Goal: Task Accomplishment & Management: Manage account settings

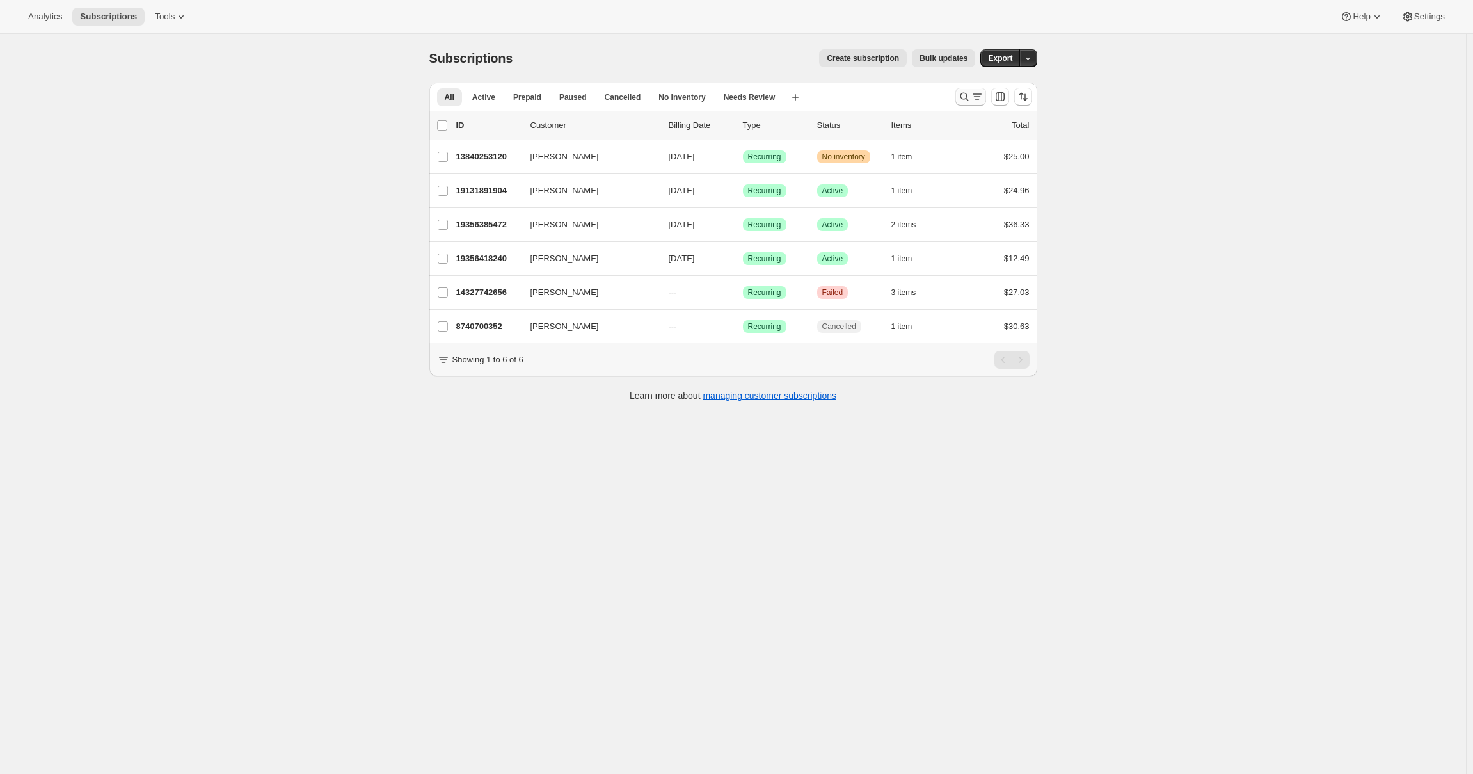
click at [971, 97] on icon "Search and filter results" at bounding box center [964, 96] width 13 height 13
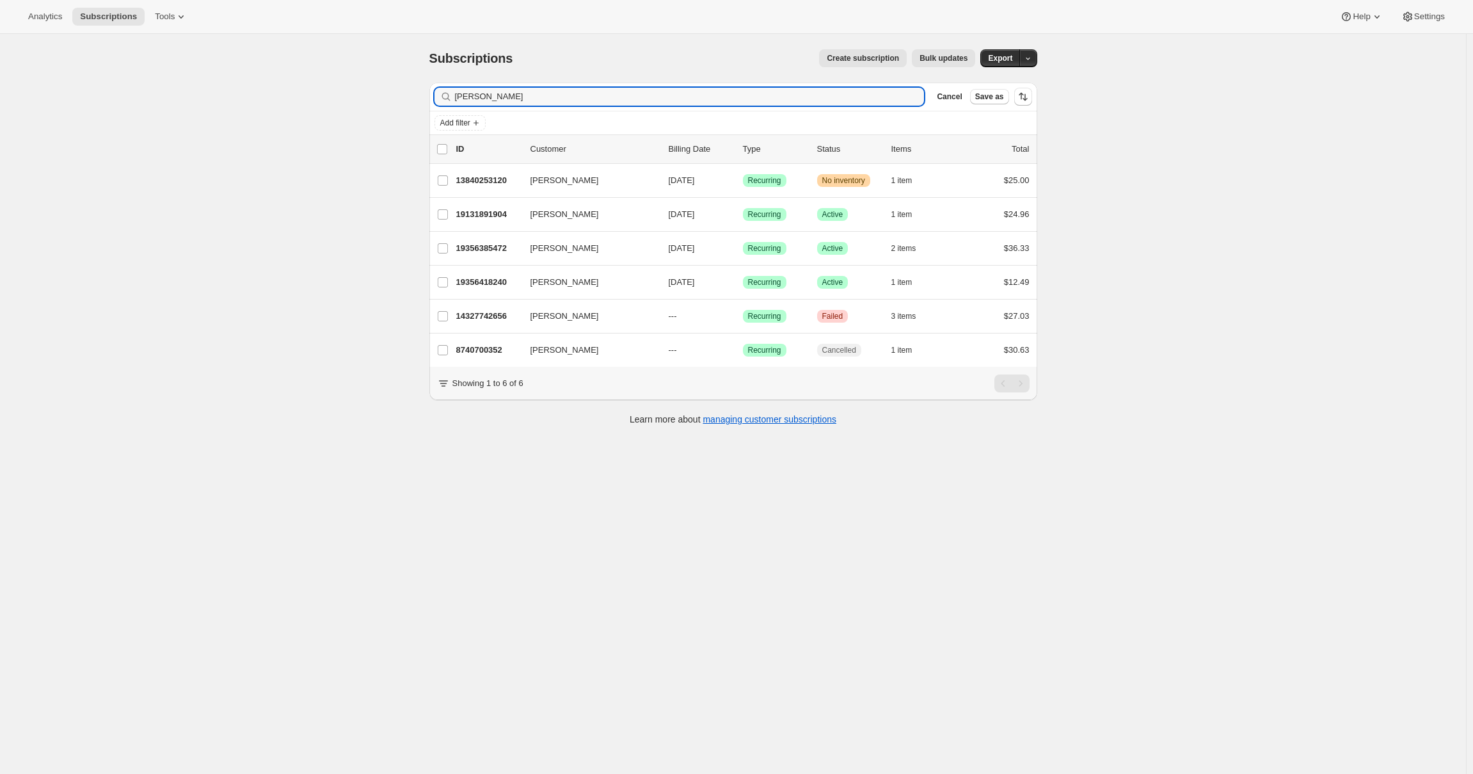
drag, startPoint x: 570, startPoint y: 93, endPoint x: 353, endPoint y: 90, distance: 217.0
click at [353, 90] on div "Subscriptions. This page is ready Subscriptions Create subscription Bulk update…" at bounding box center [733, 421] width 1466 height 774
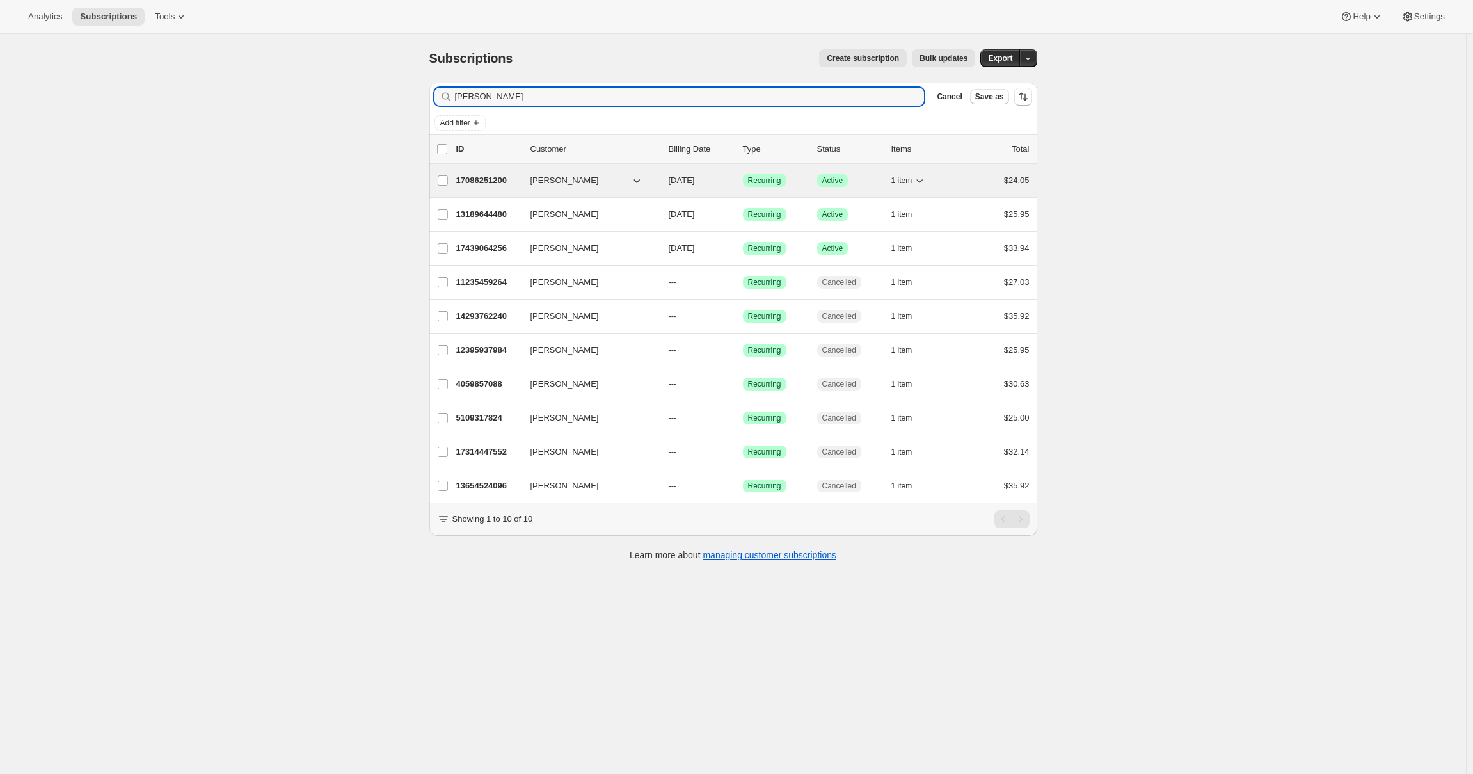
type input "[PERSON_NAME]"
click at [489, 179] on p "17086251200" at bounding box center [488, 180] width 64 height 13
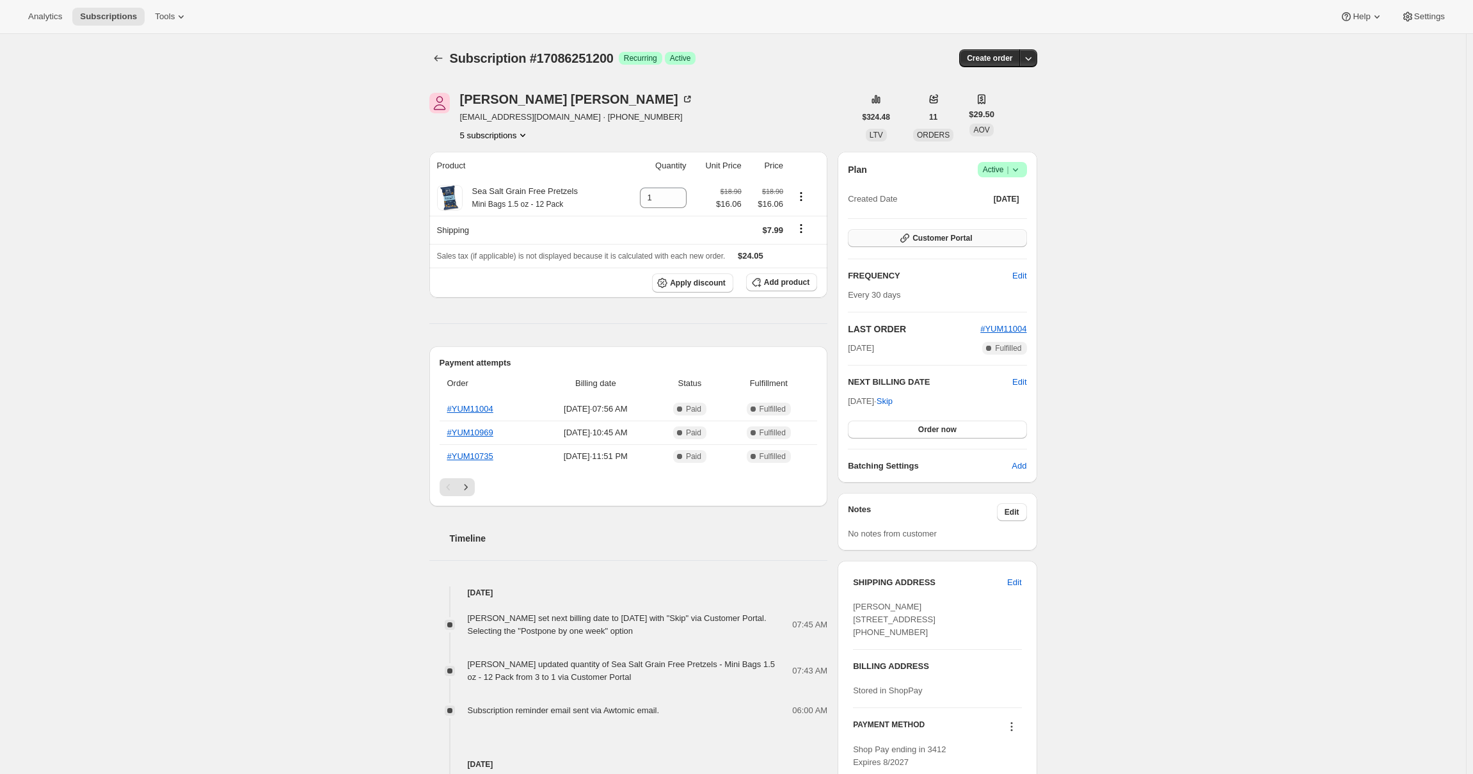
click at [924, 236] on span "Customer Portal" at bounding box center [943, 238] width 60 height 10
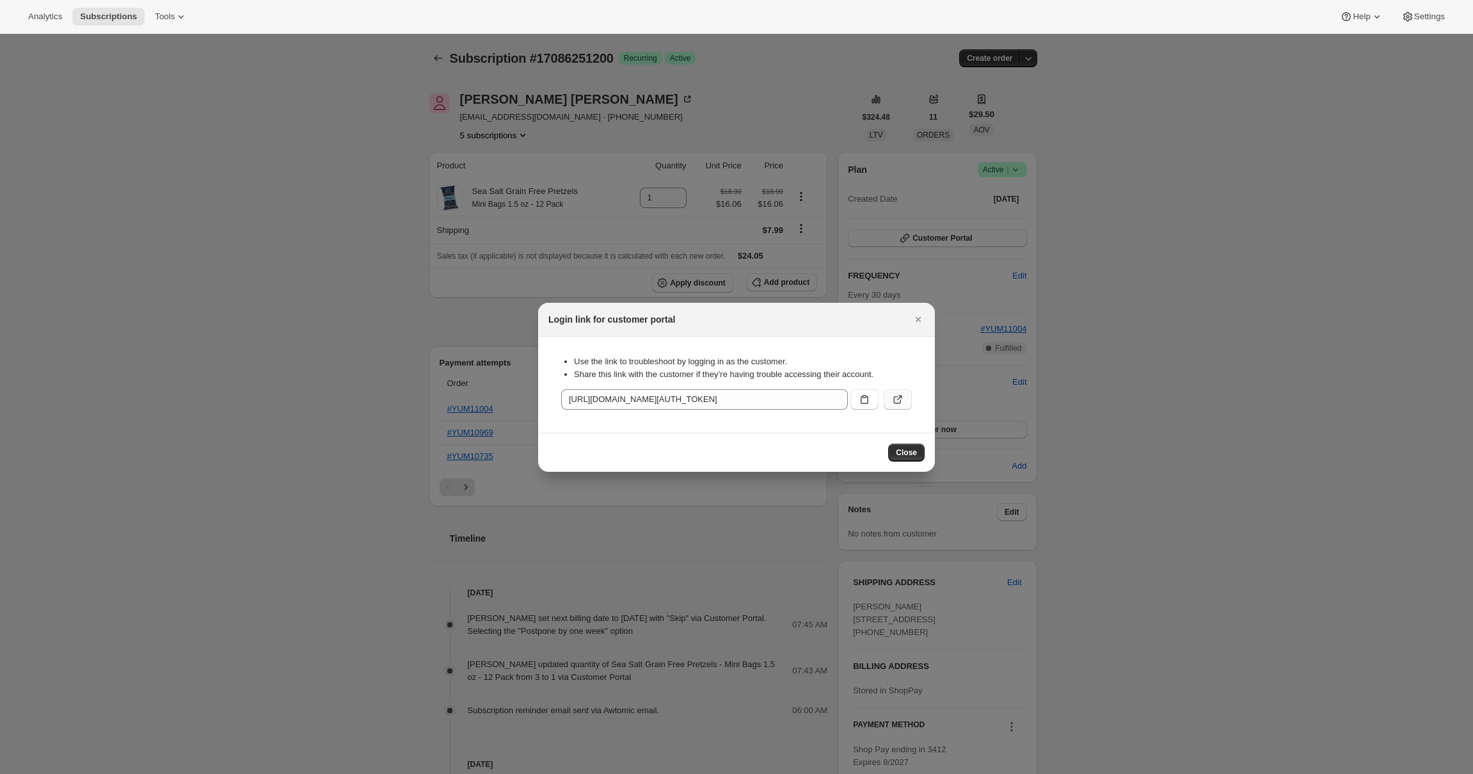
click at [885, 395] on button ":r4r:" at bounding box center [898, 399] width 28 height 20
click at [915, 325] on icon "Close" at bounding box center [918, 319] width 13 height 13
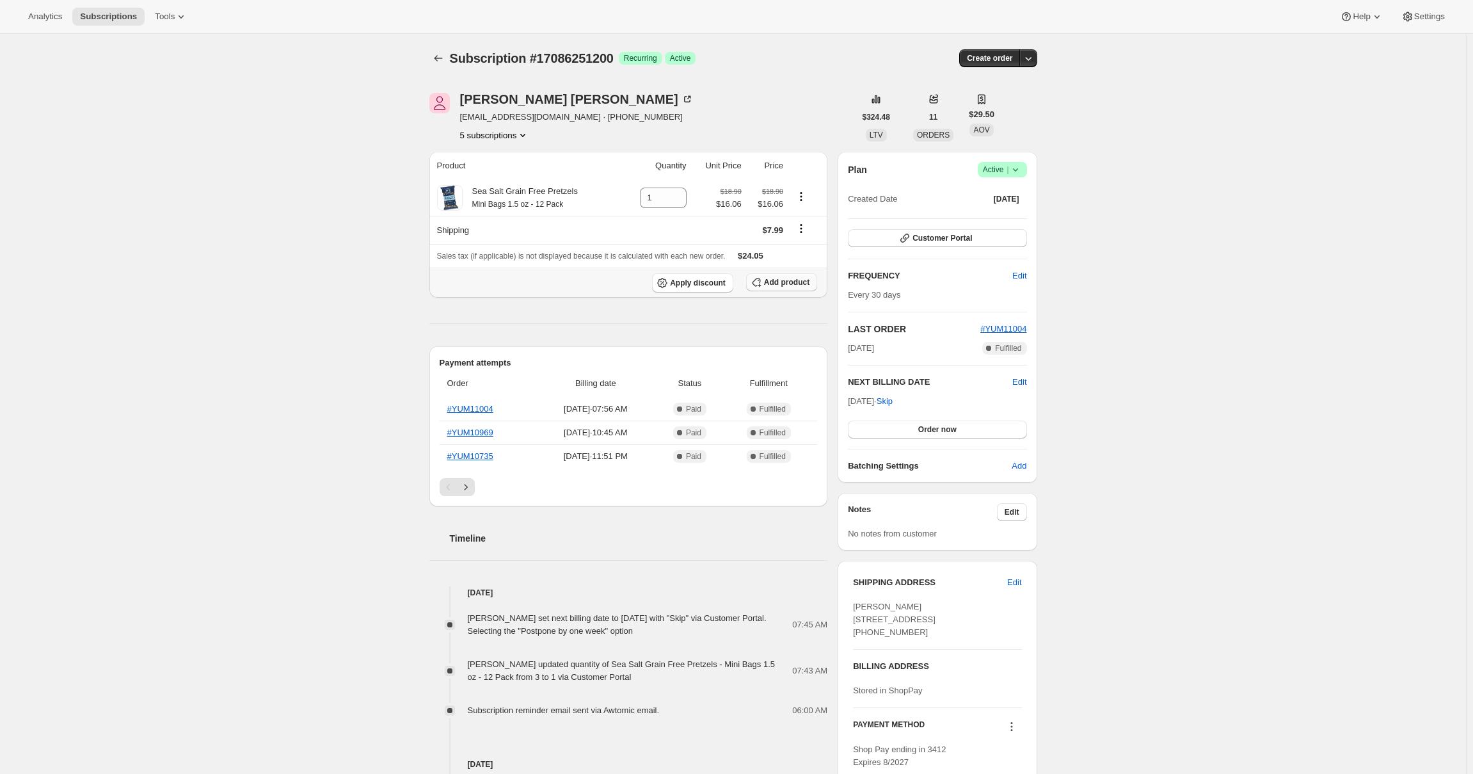
click at [763, 282] on icon "button" at bounding box center [756, 282] width 13 height 13
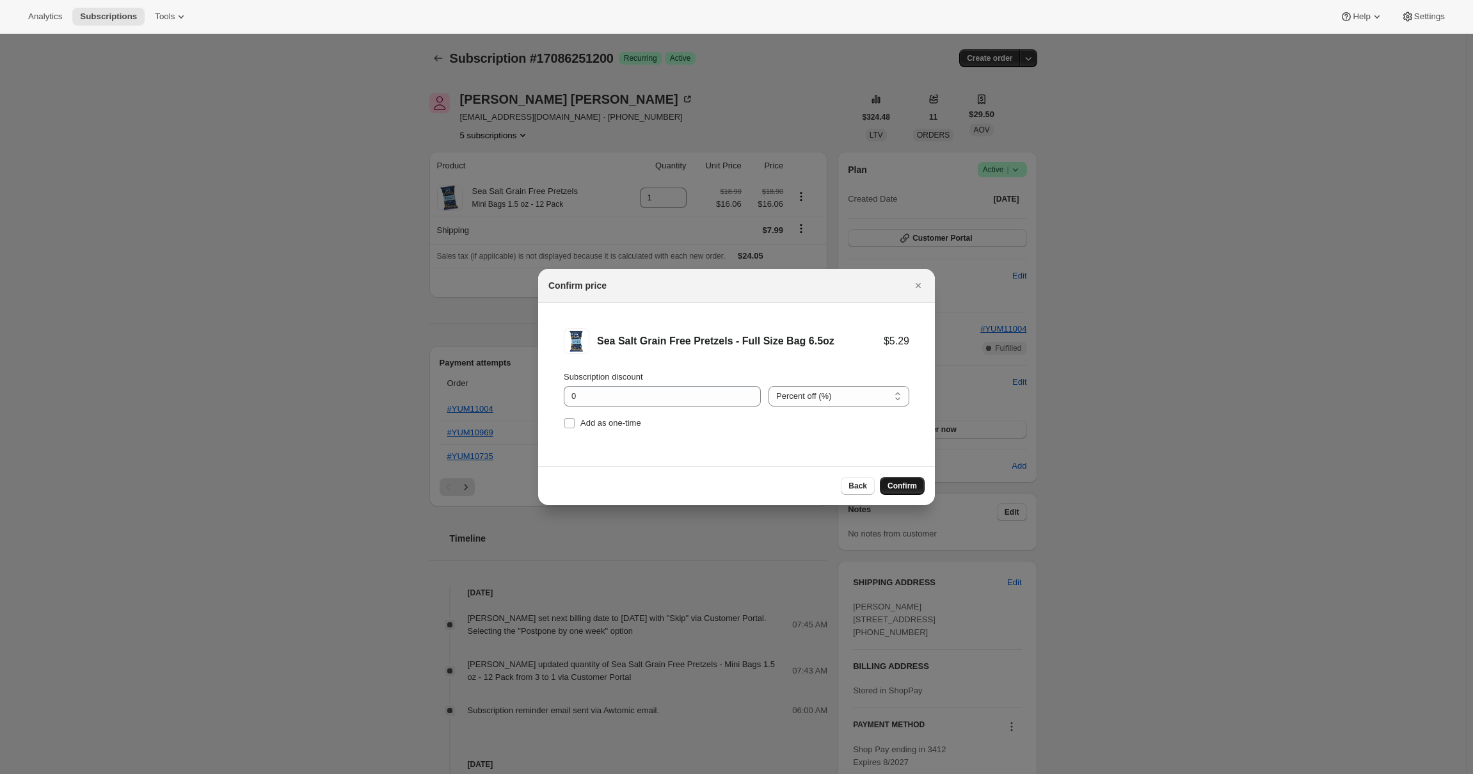
click at [902, 485] on span "Confirm" at bounding box center [902, 486] width 29 height 10
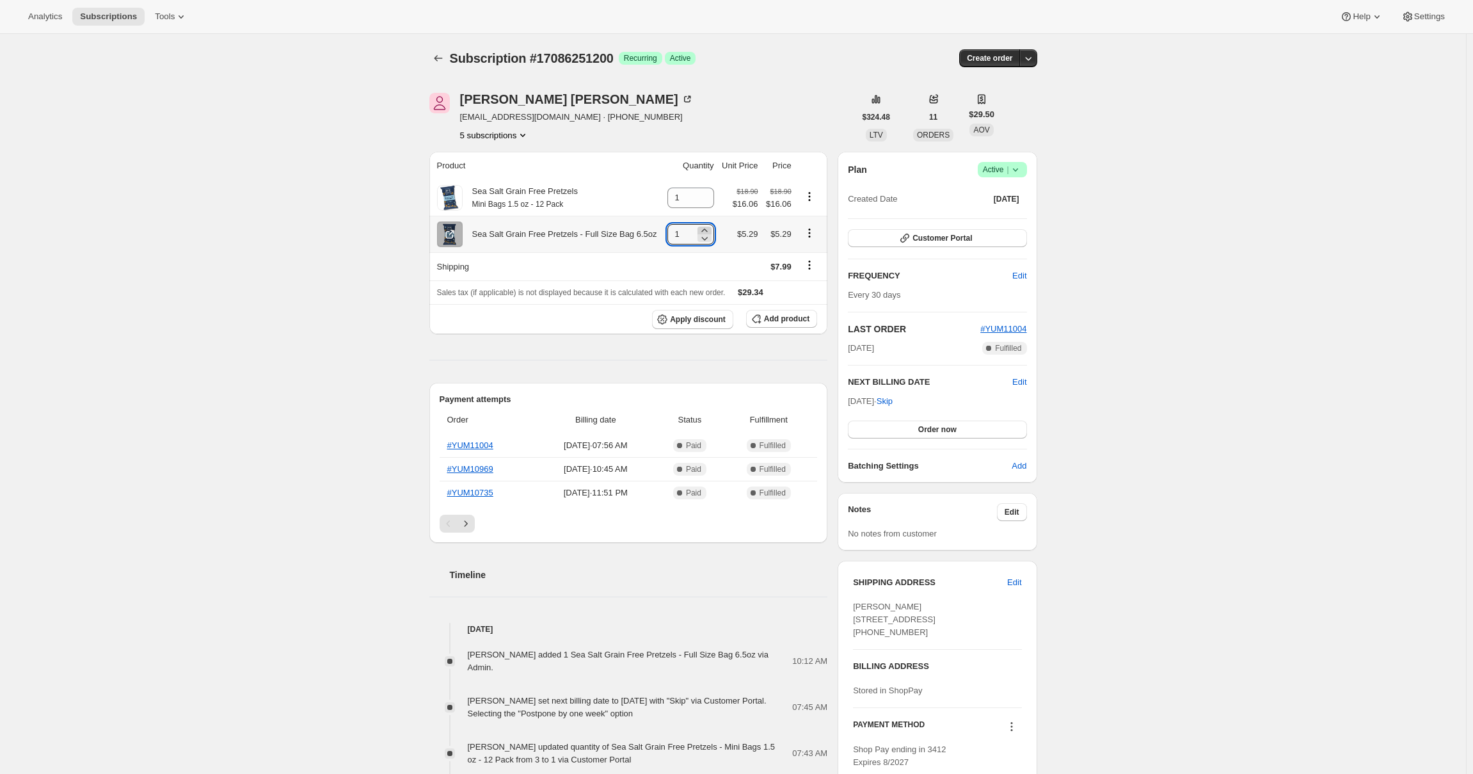
click at [708, 230] on icon at bounding box center [704, 230] width 13 height 13
click at [1221, 250] on div "Subscription #17086251200. This page is ready Subscription #17086251200 Success…" at bounding box center [733, 694] width 1466 height 1320
click at [810, 234] on icon "Product actions" at bounding box center [809, 233] width 13 height 13
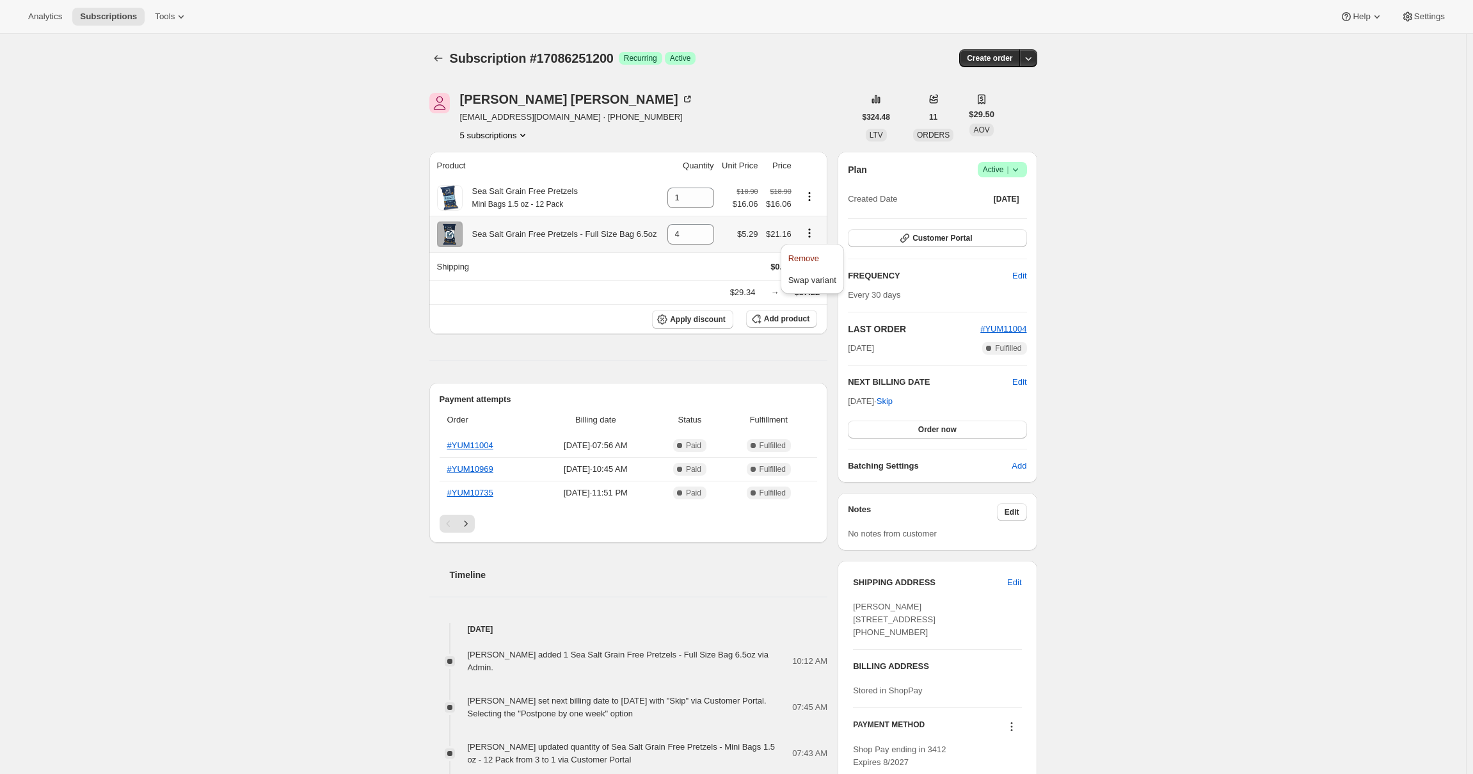
click at [646, 232] on div "Sea Salt Grain Free Pretzels - Full Size Bag 6.5oz" at bounding box center [560, 234] width 195 height 13
click at [687, 234] on input "4" at bounding box center [682, 234] width 28 height 20
click at [703, 232] on icon at bounding box center [704, 229] width 6 height 3
click at [705, 239] on icon at bounding box center [704, 239] width 6 height 4
click at [812, 235] on icon "Product actions" at bounding box center [809, 233] width 13 height 13
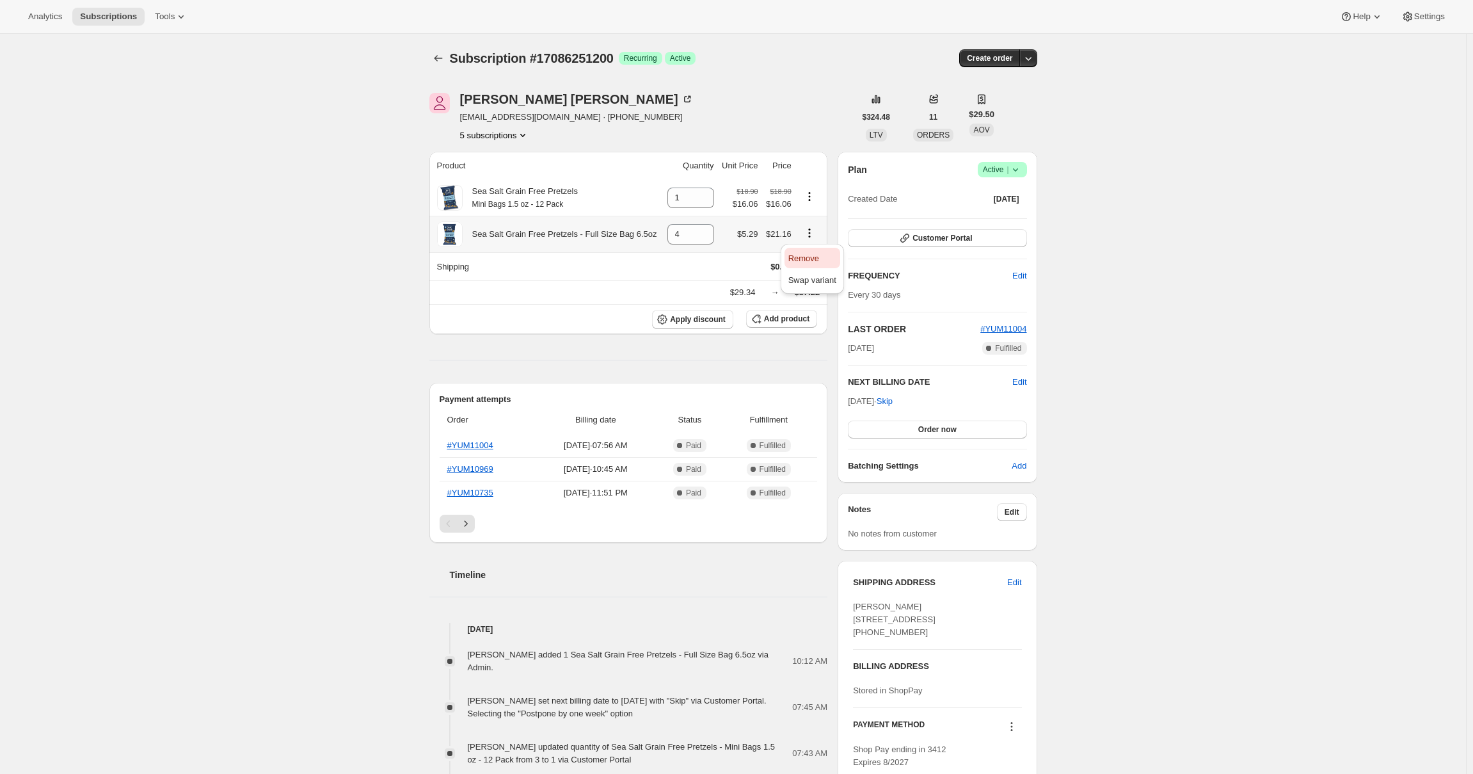
click at [808, 254] on span "Remove" at bounding box center [804, 258] width 31 height 10
type input "0"
click at [842, 74] on div "Subscription #17086251200. This page is ready Subscription #17086251200 Success…" at bounding box center [733, 58] width 608 height 49
click at [814, 234] on icon "Product actions" at bounding box center [809, 233] width 13 height 13
click at [803, 253] on span "Remove" at bounding box center [804, 258] width 31 height 10
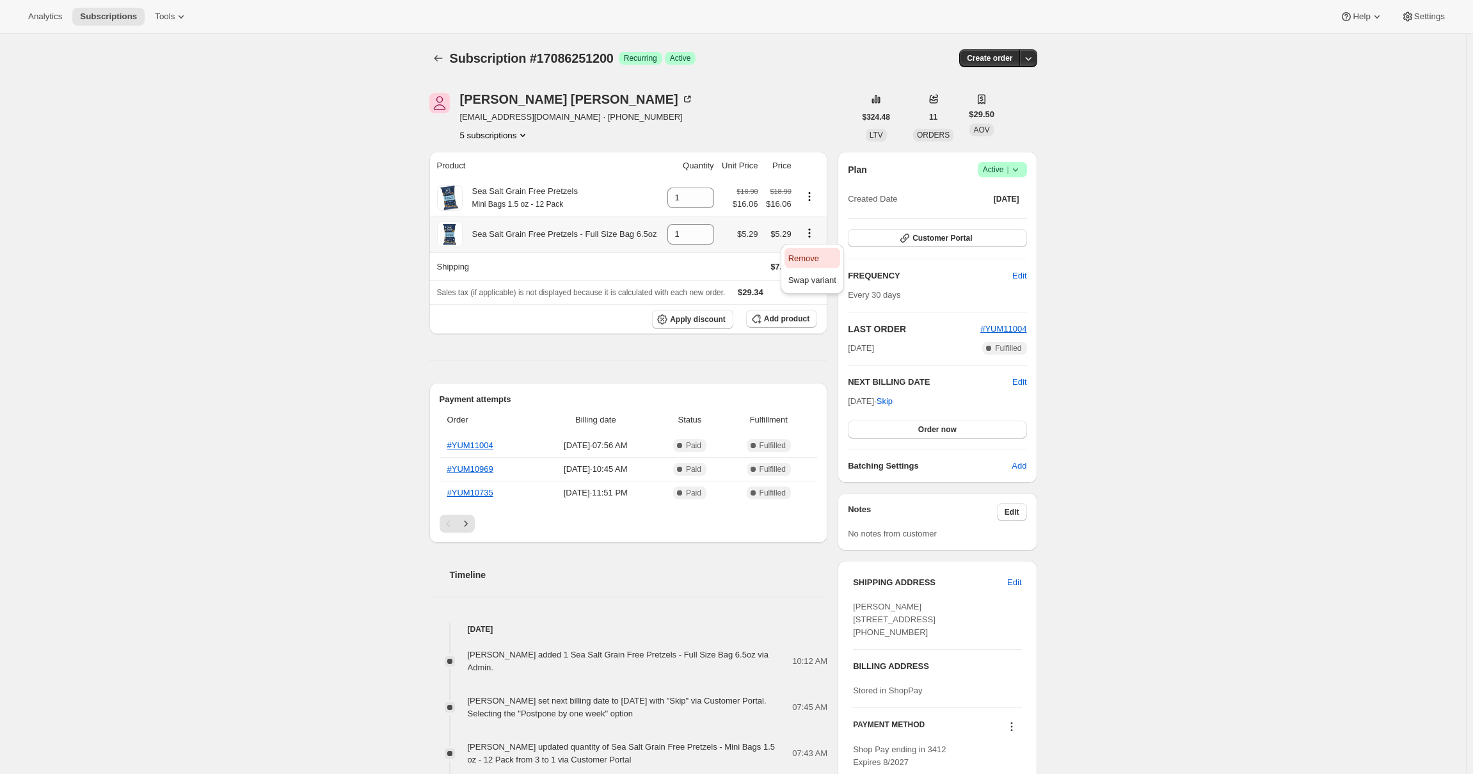
type input "0"
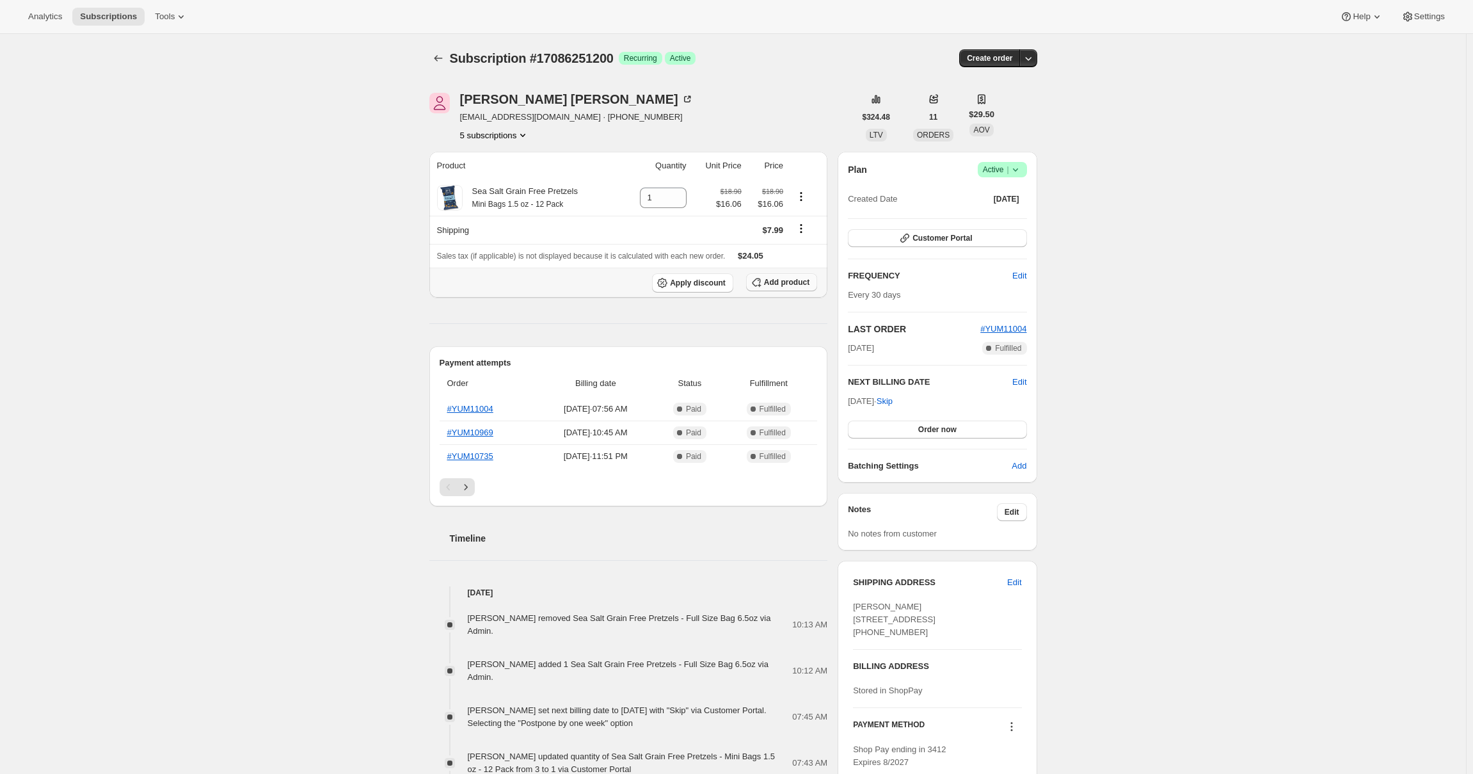
click at [772, 274] on button "Add product" at bounding box center [781, 282] width 71 height 18
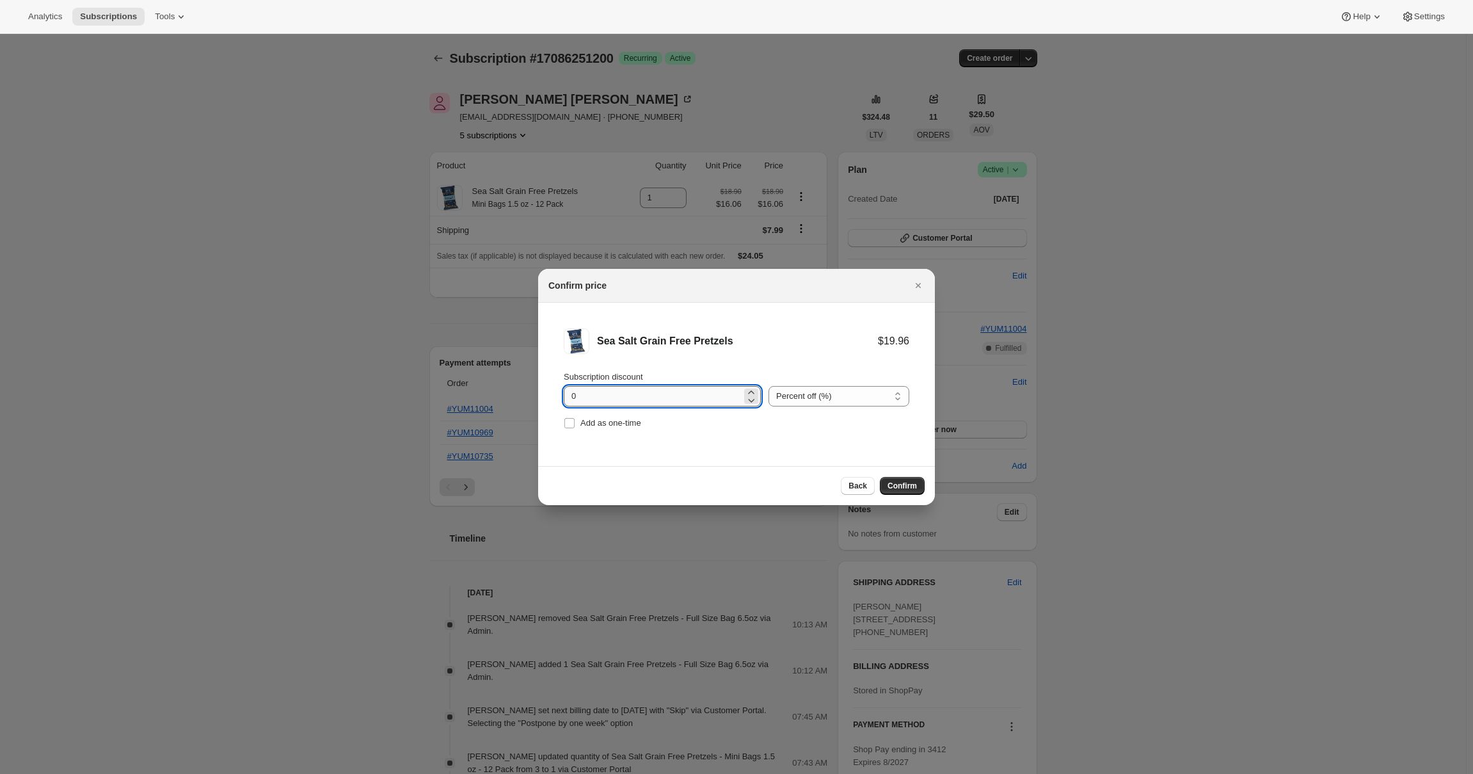
click at [637, 394] on input "0" at bounding box center [653, 396] width 178 height 20
type input "15"
click at [761, 298] on div "Confirm price" at bounding box center [736, 286] width 397 height 34
click at [909, 485] on span "Confirm" at bounding box center [902, 486] width 29 height 10
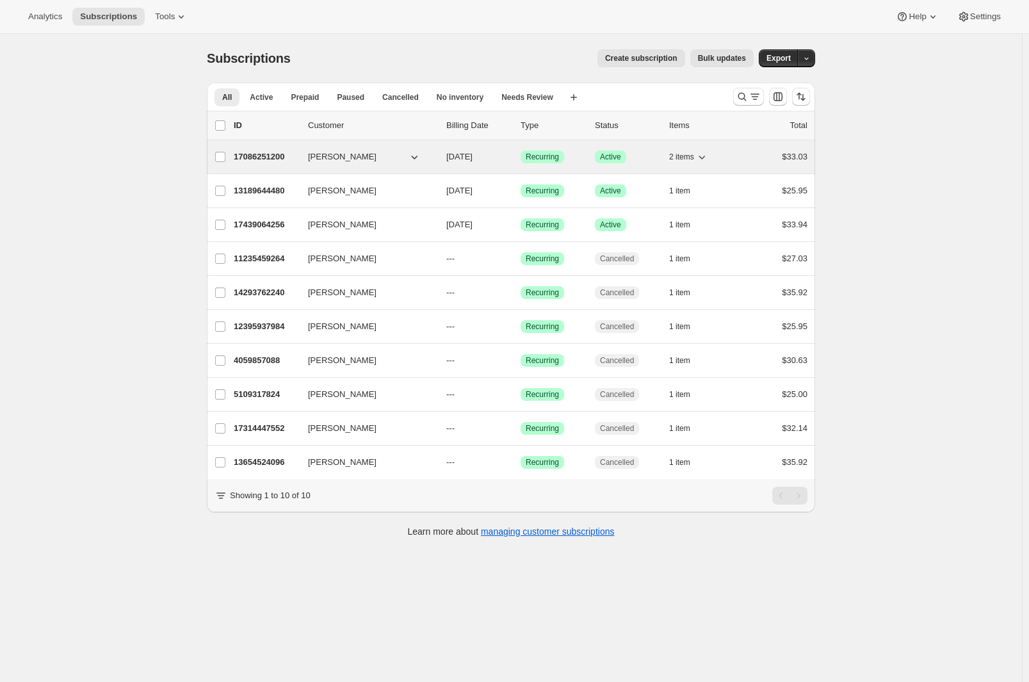
click at [248, 159] on p "17086251200" at bounding box center [266, 156] width 64 height 13
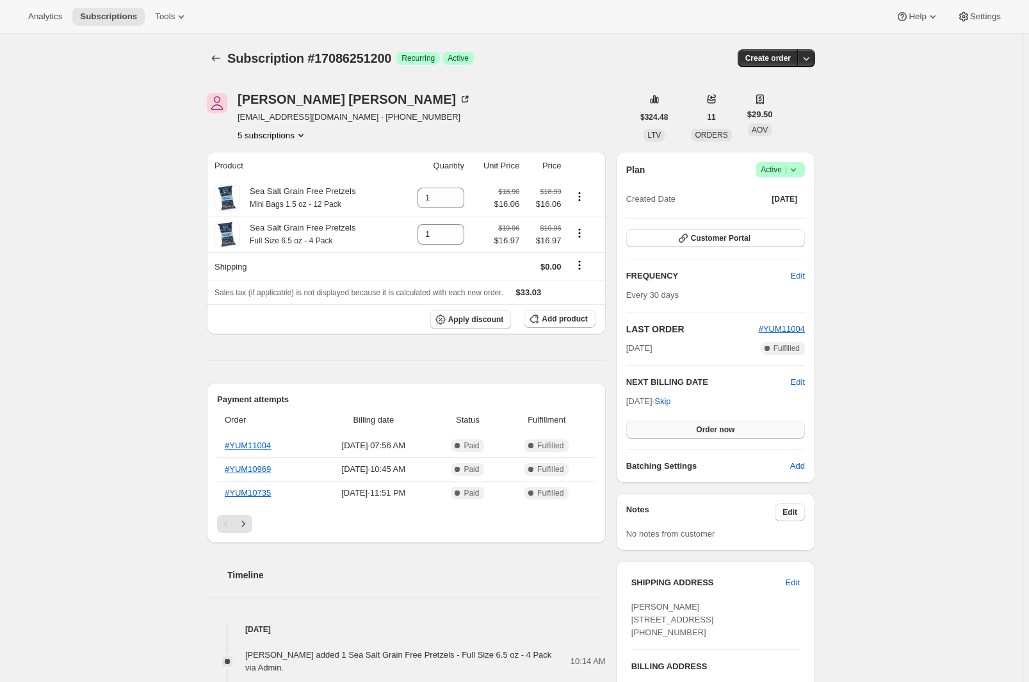
click at [702, 431] on span "Order now" at bounding box center [715, 429] width 38 height 10
click at [702, 431] on span "Click to confirm" at bounding box center [715, 429] width 58 height 10
